Goal: Check status: Check status

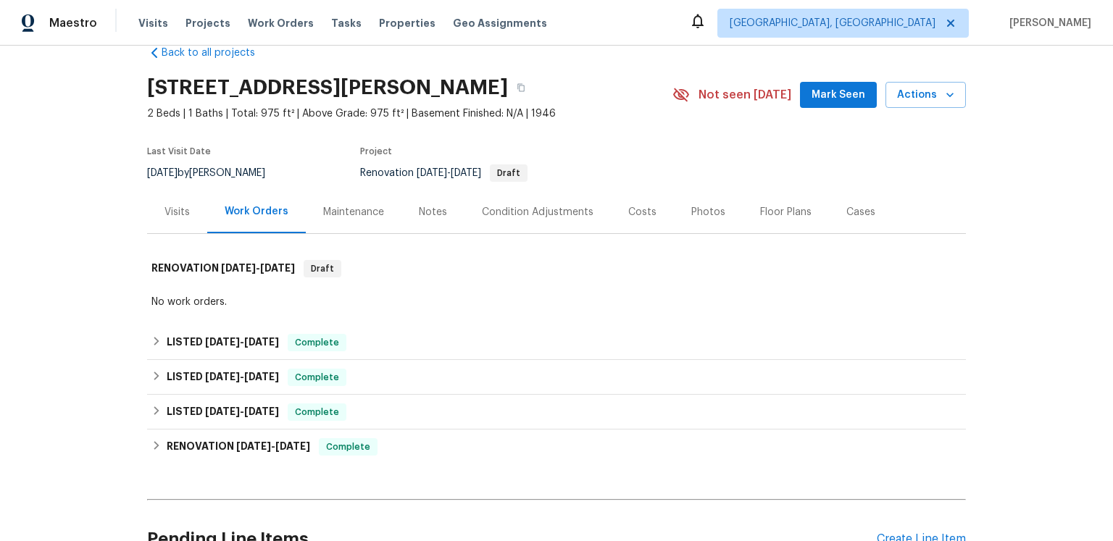
scroll to position [116, 0]
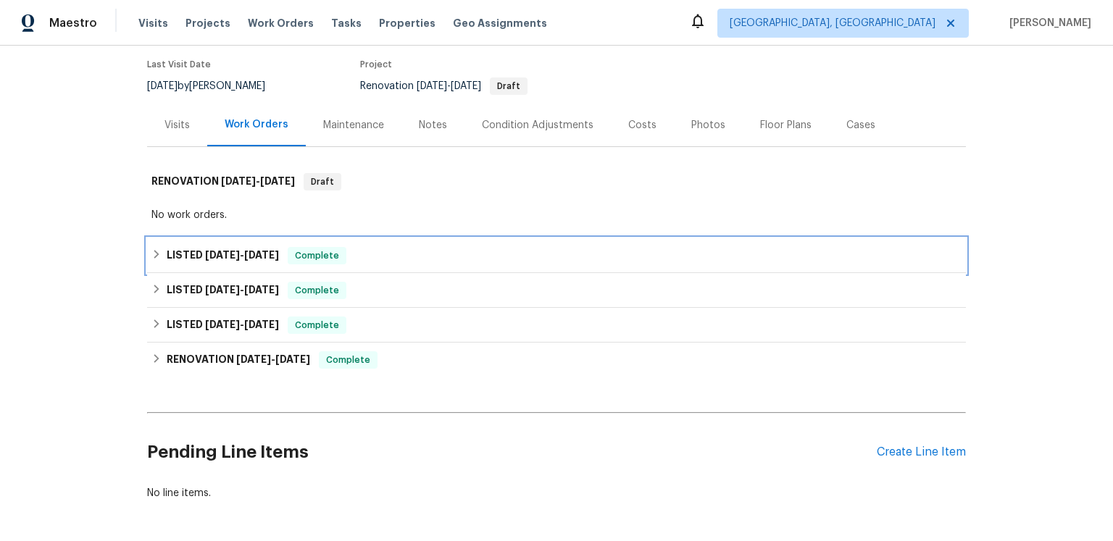
click at [279, 260] on span "[DATE]" at bounding box center [261, 255] width 35 height 10
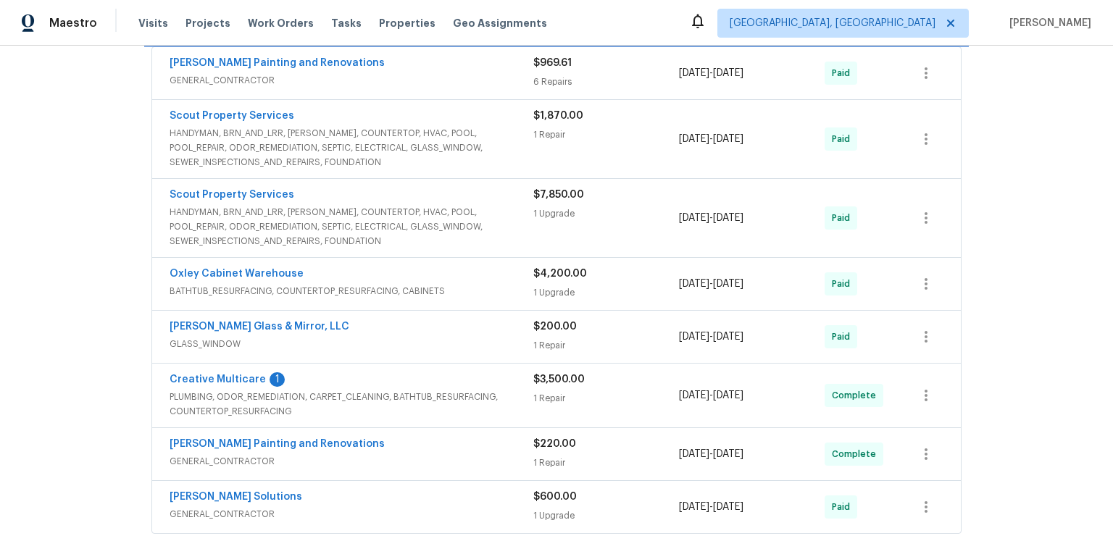
scroll to position [400, 0]
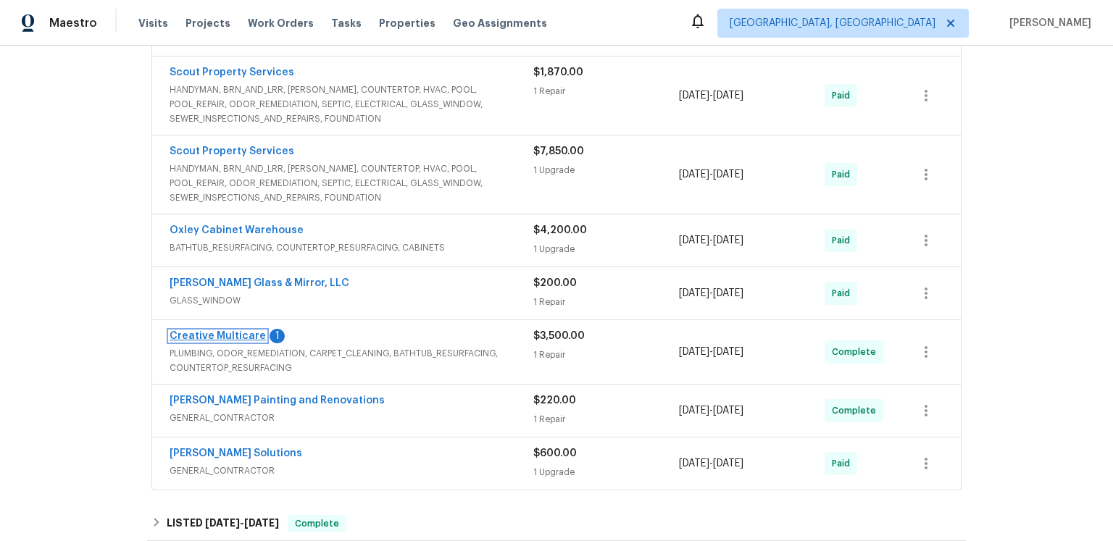
click at [263, 341] on link "Creative Multicare" at bounding box center [218, 336] width 96 height 10
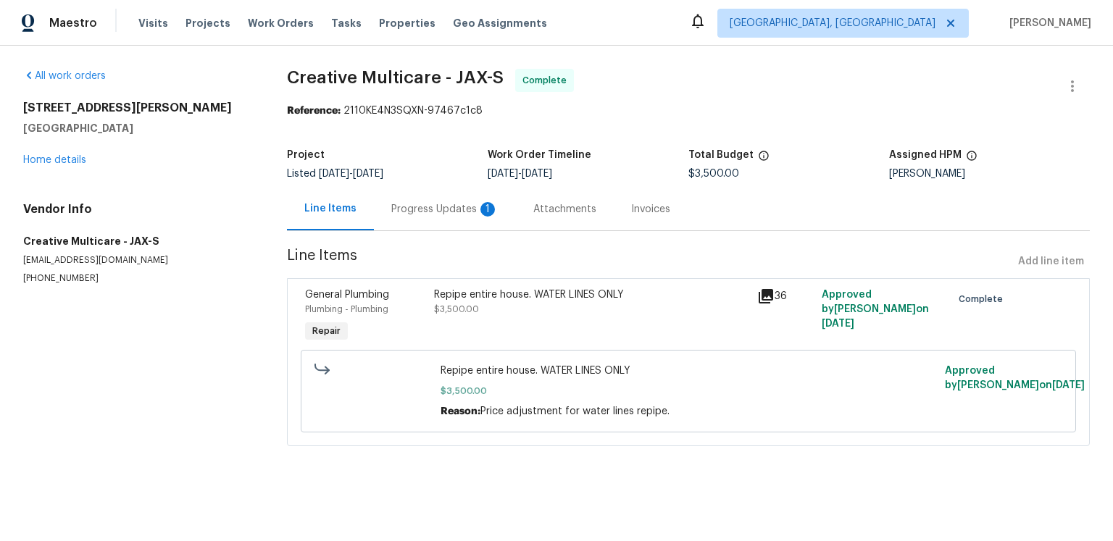
click at [427, 217] on div "Progress Updates 1" at bounding box center [444, 209] width 107 height 14
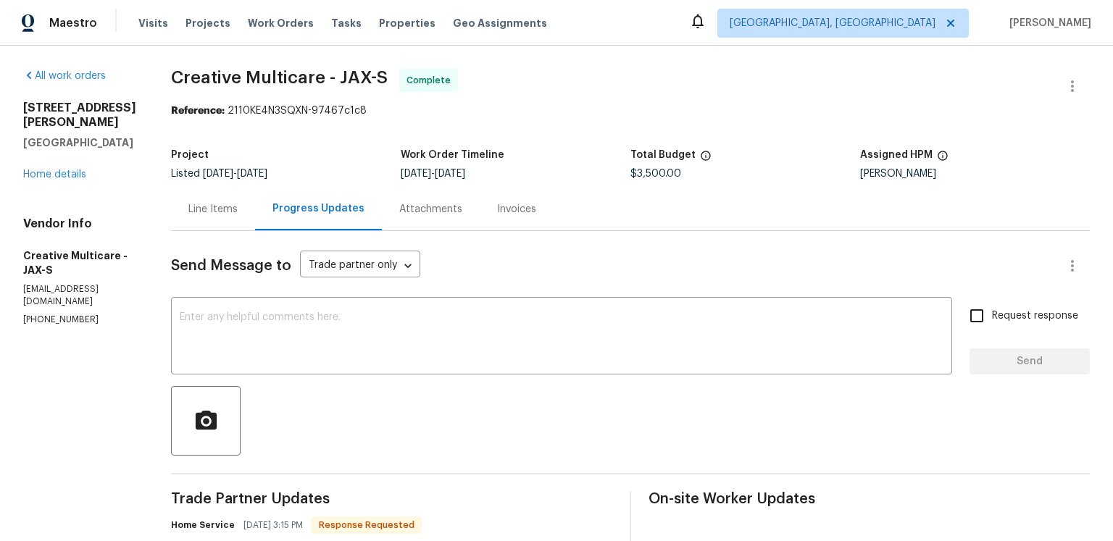
click at [462, 217] on div "Attachments" at bounding box center [430, 209] width 63 height 14
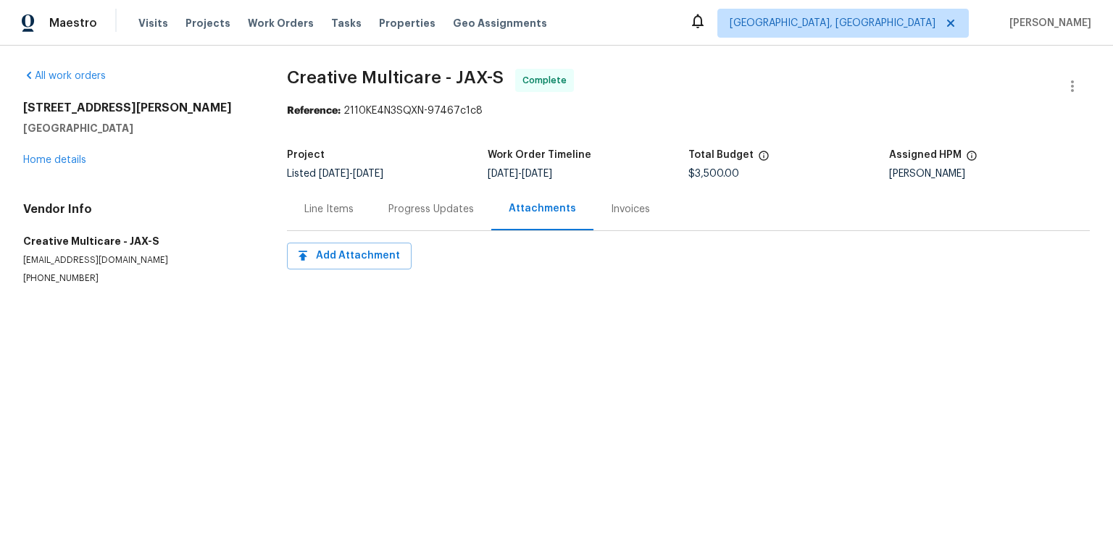
click at [650, 217] on div "Invoices" at bounding box center [630, 209] width 39 height 14
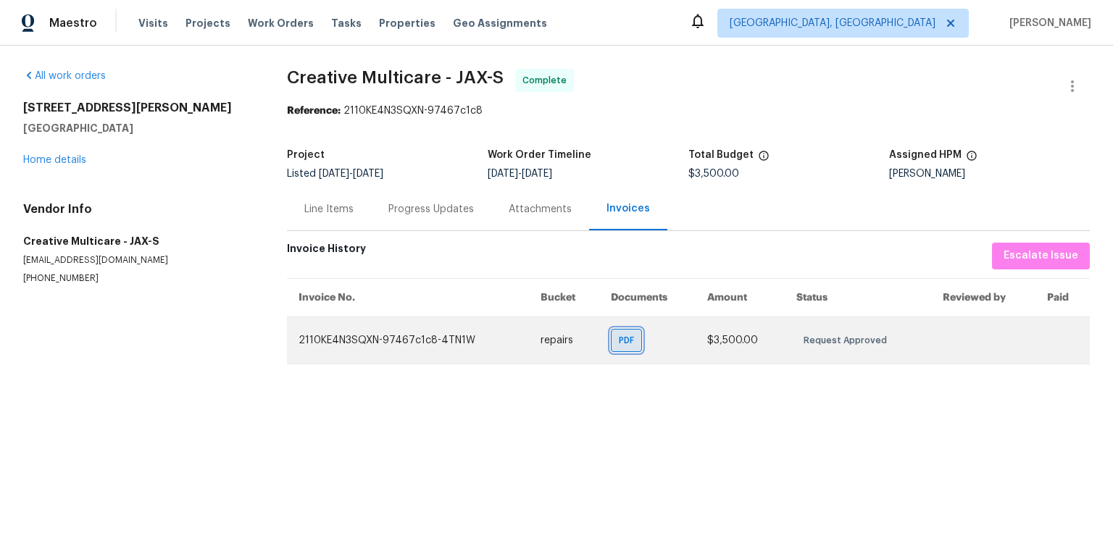
click at [619, 348] on span "PDF" at bounding box center [629, 340] width 21 height 14
